Goal: Transaction & Acquisition: Purchase product/service

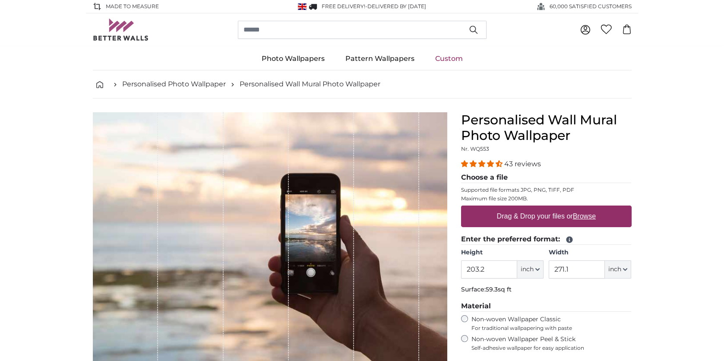
click at [543, 217] on label "Drag & Drop your files or Browse" at bounding box center [546, 216] width 106 height 17
click at [543, 208] on input "Drag & Drop your files or Browse" at bounding box center [546, 206] width 171 height 3
type input "**********"
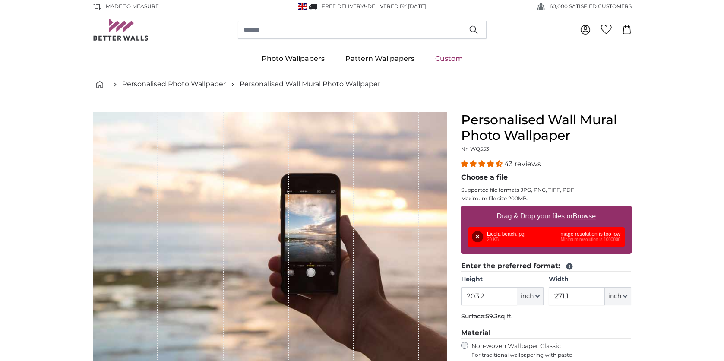
click at [551, 234] on div "Remove Retry Remove Upload Cancel Retry Remove Licola beach.jpg 20 KB Image res…" at bounding box center [546, 237] width 157 height 20
click at [479, 237] on button "Remove" at bounding box center [477, 236] width 11 height 11
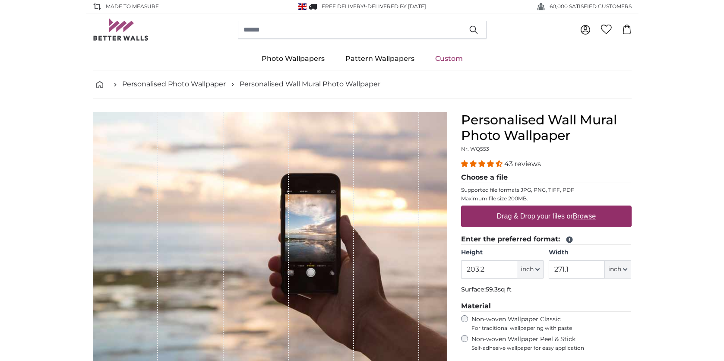
click at [527, 219] on label "Drag & Drop your files or Browse" at bounding box center [546, 216] width 106 height 17
click at [527, 208] on input "Drag & Drop your files or Browse" at bounding box center [546, 206] width 171 height 3
click at [506, 215] on label "Drag & Drop your files or Browse" at bounding box center [546, 216] width 106 height 17
click at [506, 208] on input "Drag & Drop your files or Browse" at bounding box center [546, 206] width 171 height 3
type input "**********"
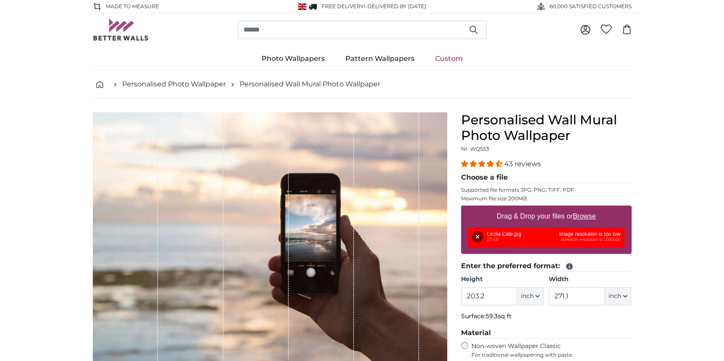
click at [586, 217] on u "Browse" at bounding box center [584, 215] width 23 height 7
click at [586, 208] on input "Drag & Drop your files or Browse" at bounding box center [546, 206] width 171 height 3
type input "**********"
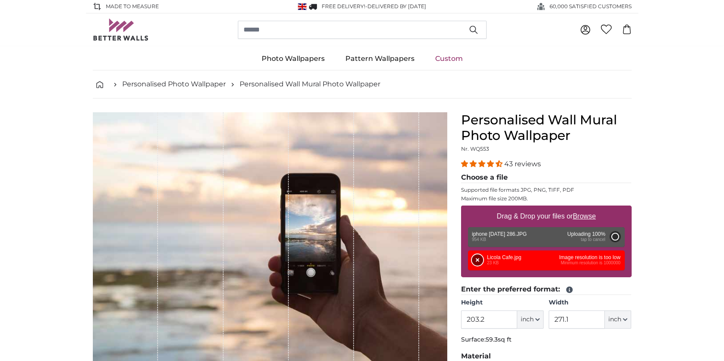
click at [476, 260] on button "Remove" at bounding box center [477, 259] width 11 height 11
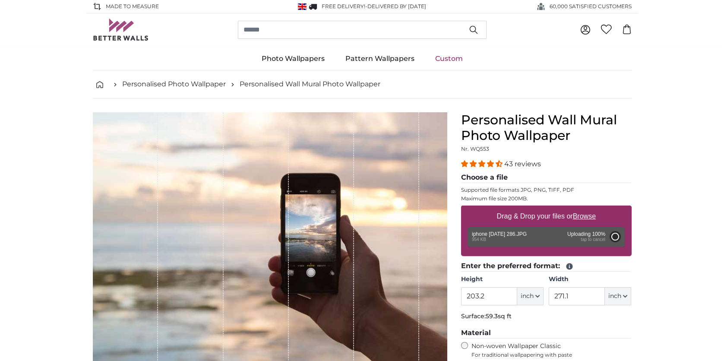
type input "58.8"
type input "44.1"
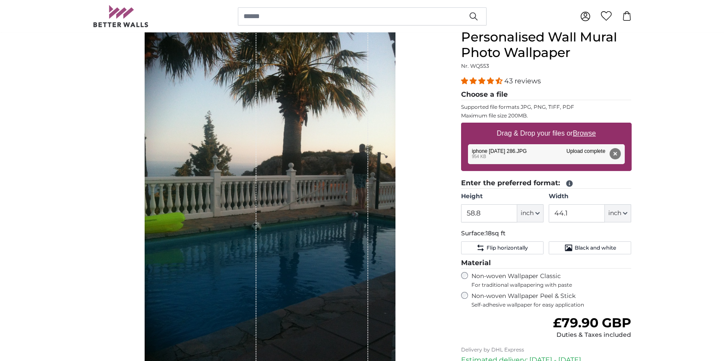
scroll to position [71, 0]
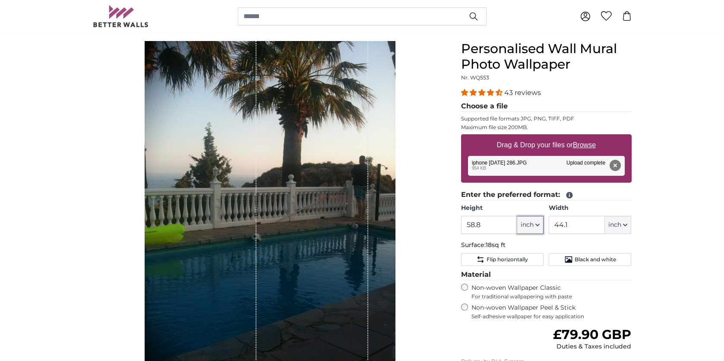
click at [539, 225] on icon "button" at bounding box center [537, 225] width 4 height 4
click at [529, 245] on link "Centimeter (cm)" at bounding box center [531, 248] width 76 height 16
type input "149.4"
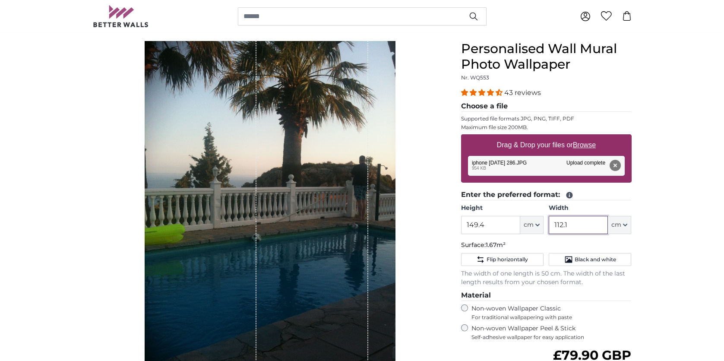
click at [572, 221] on input "112.1" at bounding box center [578, 225] width 59 height 18
type input "1"
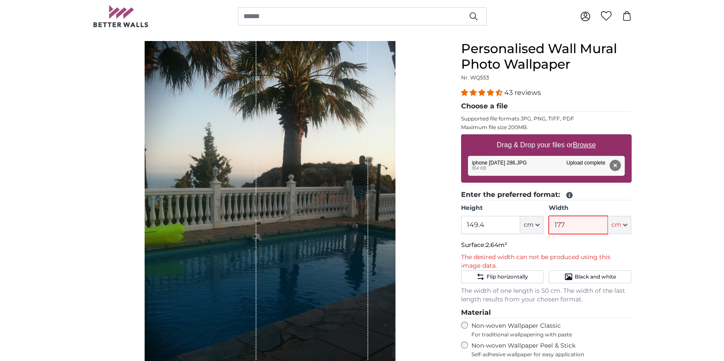
type input "177"
click at [490, 219] on input "149.4" at bounding box center [490, 225] width 59 height 18
type input "1"
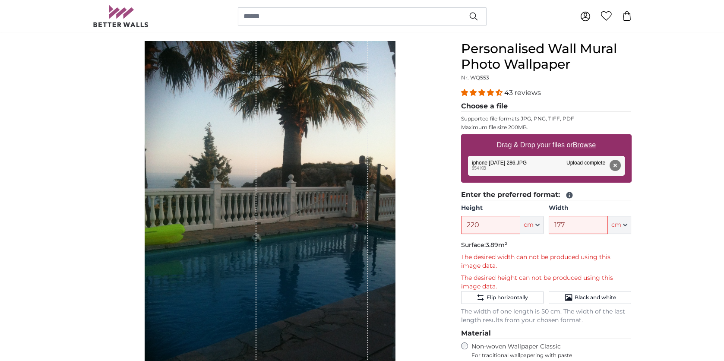
click at [340, 221] on div "1 of 1" at bounding box center [312, 208] width 112 height 335
click at [614, 164] on button "Remove" at bounding box center [614, 165] width 11 height 11
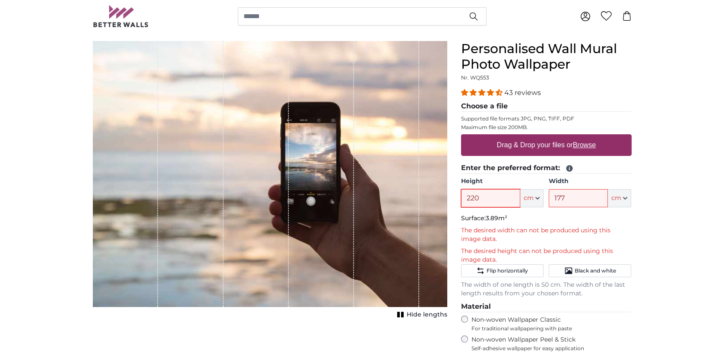
click at [496, 193] on input "220" at bounding box center [490, 198] width 59 height 18
type input "2"
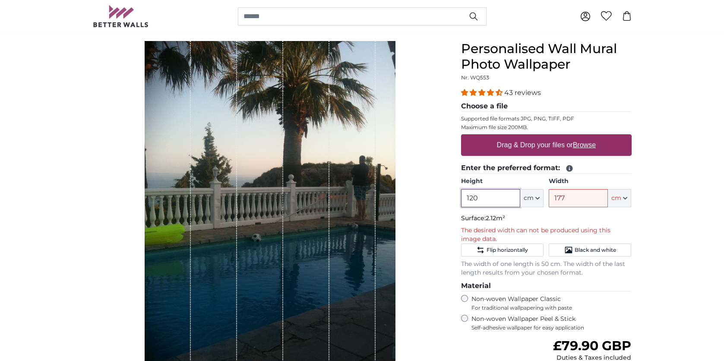
type input "120"
click at [596, 197] on input "177" at bounding box center [578, 198] width 59 height 18
type input "1"
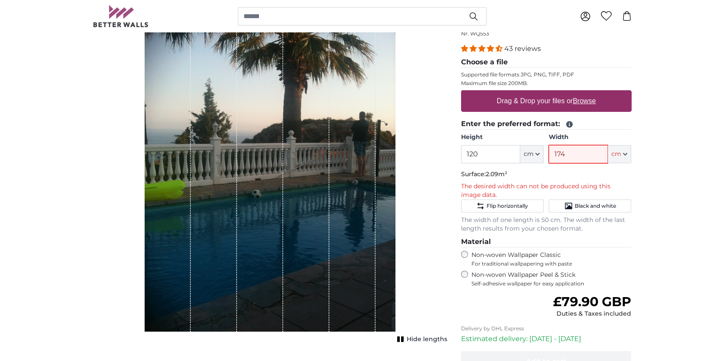
scroll to position [98, 0]
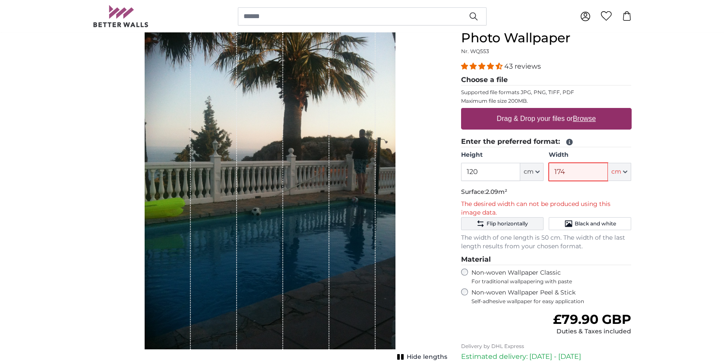
type input "174"
click at [517, 225] on span "Flip horizontally" at bounding box center [506, 223] width 41 height 7
click at [569, 114] on label "Drag & Drop your files or Browse" at bounding box center [546, 118] width 106 height 17
click at [569, 111] on input "Drag & Drop your files or Browse" at bounding box center [546, 109] width 171 height 3
click at [558, 119] on label "Drag & Drop your files or Browse" at bounding box center [546, 118] width 106 height 17
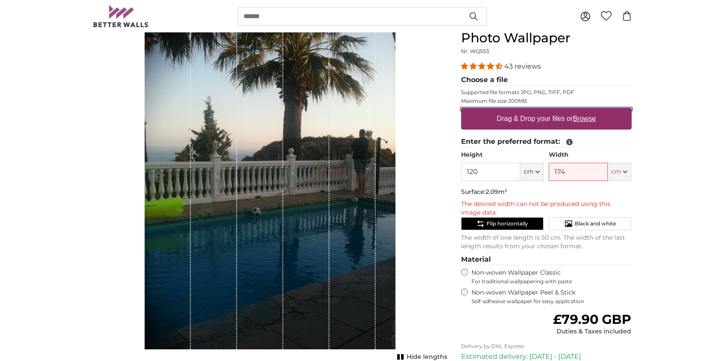
click at [558, 111] on input "Drag & Drop your files or Browse" at bounding box center [546, 109] width 171 height 3
type input "**********"
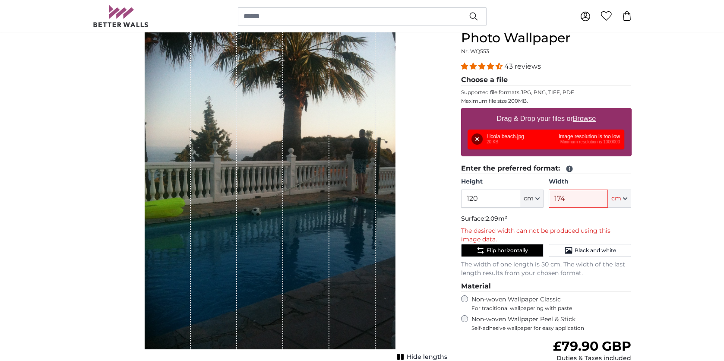
click at [543, 137] on div "Remove Retry Remove Upload Cancel Retry Remove Licola beach.jpg 20 KB Image res…" at bounding box center [546, 140] width 157 height 20
click at [474, 138] on button "Remove" at bounding box center [477, 138] width 11 height 11
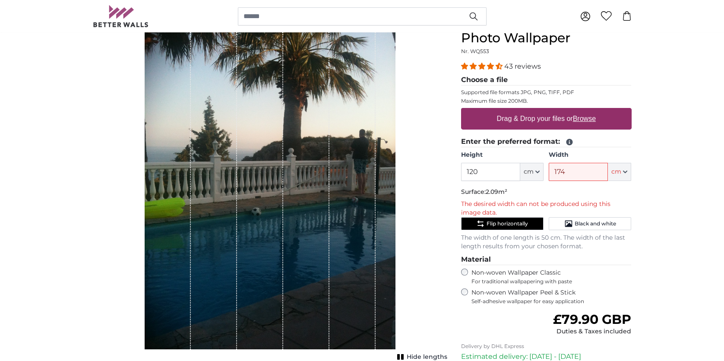
click at [512, 116] on label "Drag & Drop your files or Browse" at bounding box center [546, 118] width 106 height 17
click at [512, 111] on input "Drag & Drop your files or Browse" at bounding box center [546, 109] width 171 height 3
type input "**********"
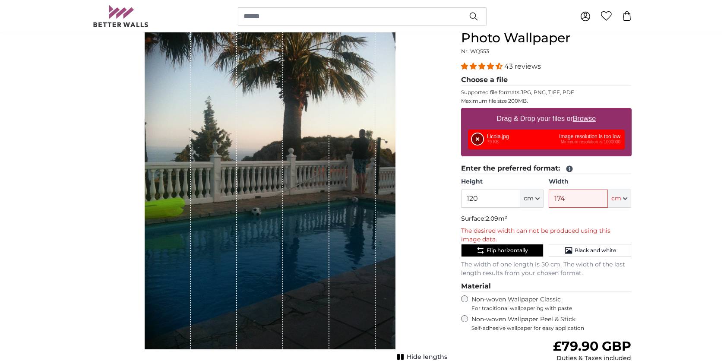
click at [481, 135] on button "Remove" at bounding box center [477, 138] width 11 height 11
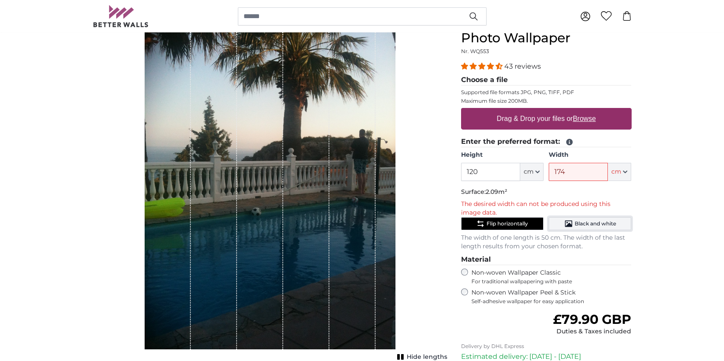
click at [575, 227] on button "Black and white" at bounding box center [590, 223] width 82 height 13
click at [570, 226] on icon "Black and white" at bounding box center [568, 223] width 9 height 9
click at [515, 220] on span "Flip horizontally" at bounding box center [506, 223] width 41 height 7
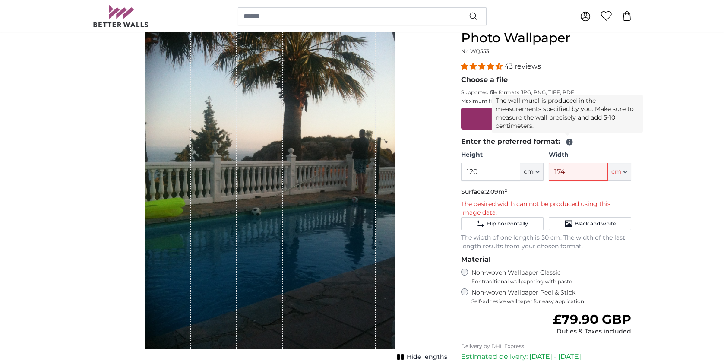
click at [568, 142] on icon at bounding box center [569, 142] width 8 height 8
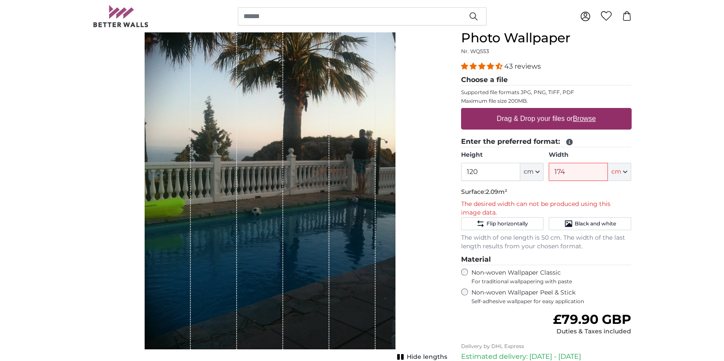
click at [568, 142] on icon at bounding box center [569, 142] width 8 height 8
click at [572, 172] on input "174" at bounding box center [578, 172] width 59 height 18
type input "1"
type input "2"
type input "150"
